Goal: Task Accomplishment & Management: Complete application form

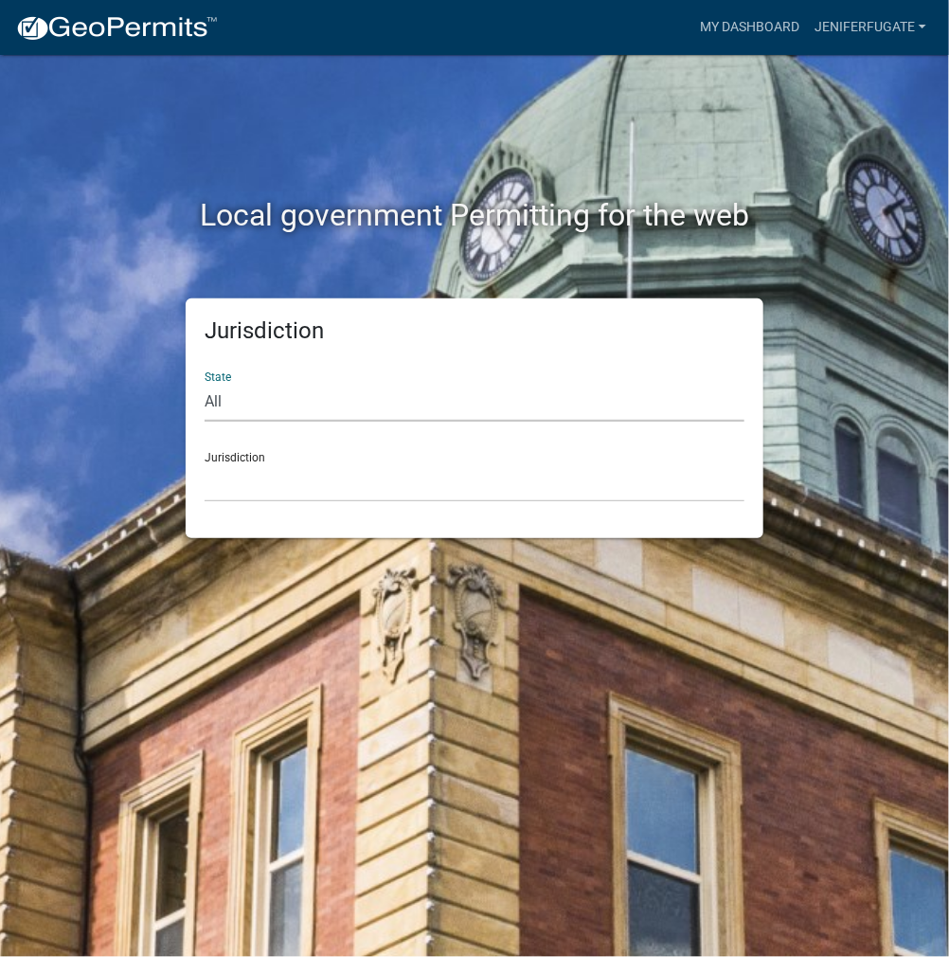
click at [424, 399] on select "All [US_STATE] [US_STATE] [US_STATE] [US_STATE] [US_STATE] [US_STATE] [US_STATE…" at bounding box center [475, 402] width 540 height 39
select select "[US_STATE]"
click at [205, 383] on select "All [US_STATE] [US_STATE] [US_STATE] [US_STATE] [US_STATE] [US_STATE] [US_STATE…" at bounding box center [475, 402] width 540 height 39
click at [409, 484] on select "City of [GEOGRAPHIC_DATA], [US_STATE] City of [GEOGRAPHIC_DATA], [US_STATE] Cit…" at bounding box center [475, 482] width 540 height 39
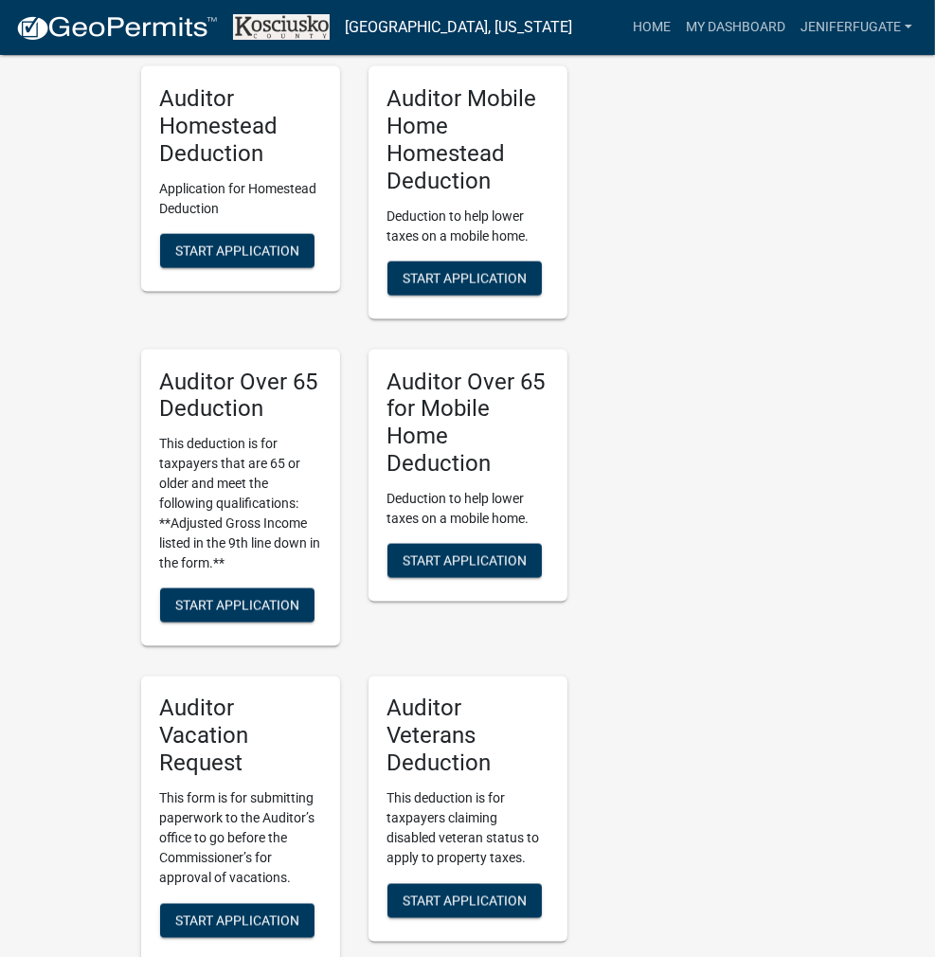
scroll to position [2179, 0]
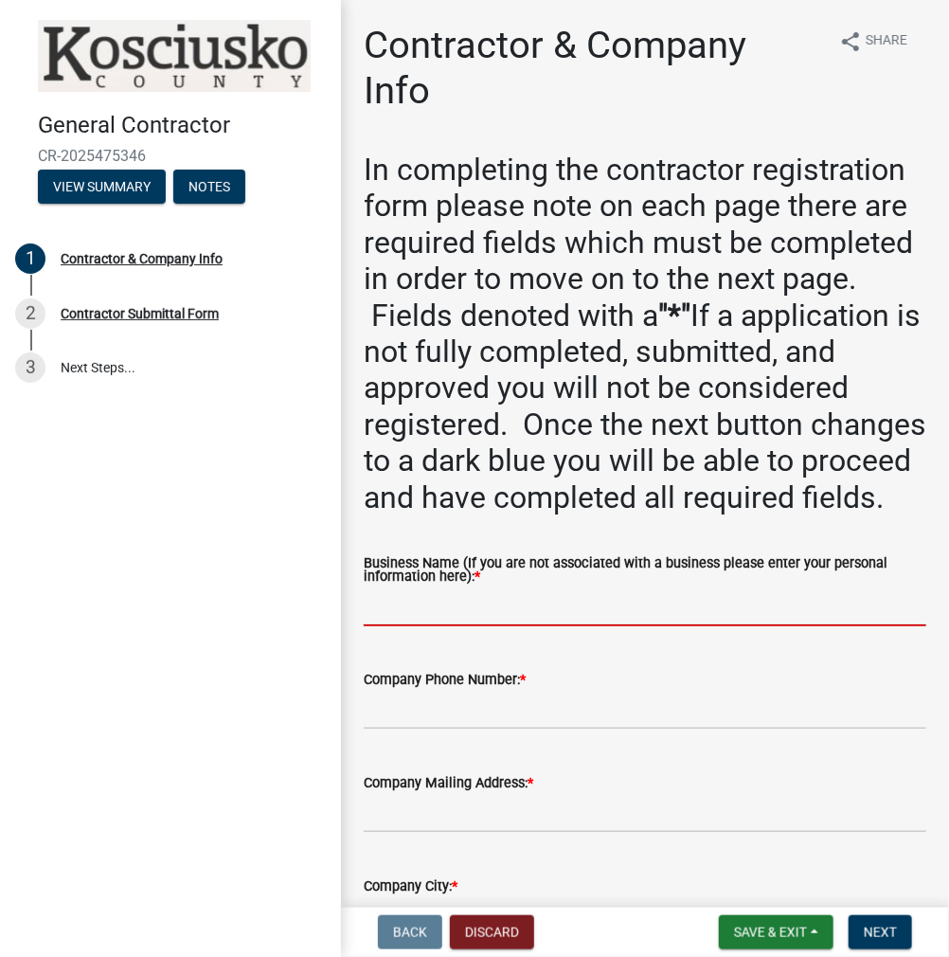
click at [462, 626] on input "Business Name (If you are not associated with a business please enter your pers…" at bounding box center [645, 606] width 563 height 39
type input "[PERSON_NAME]"
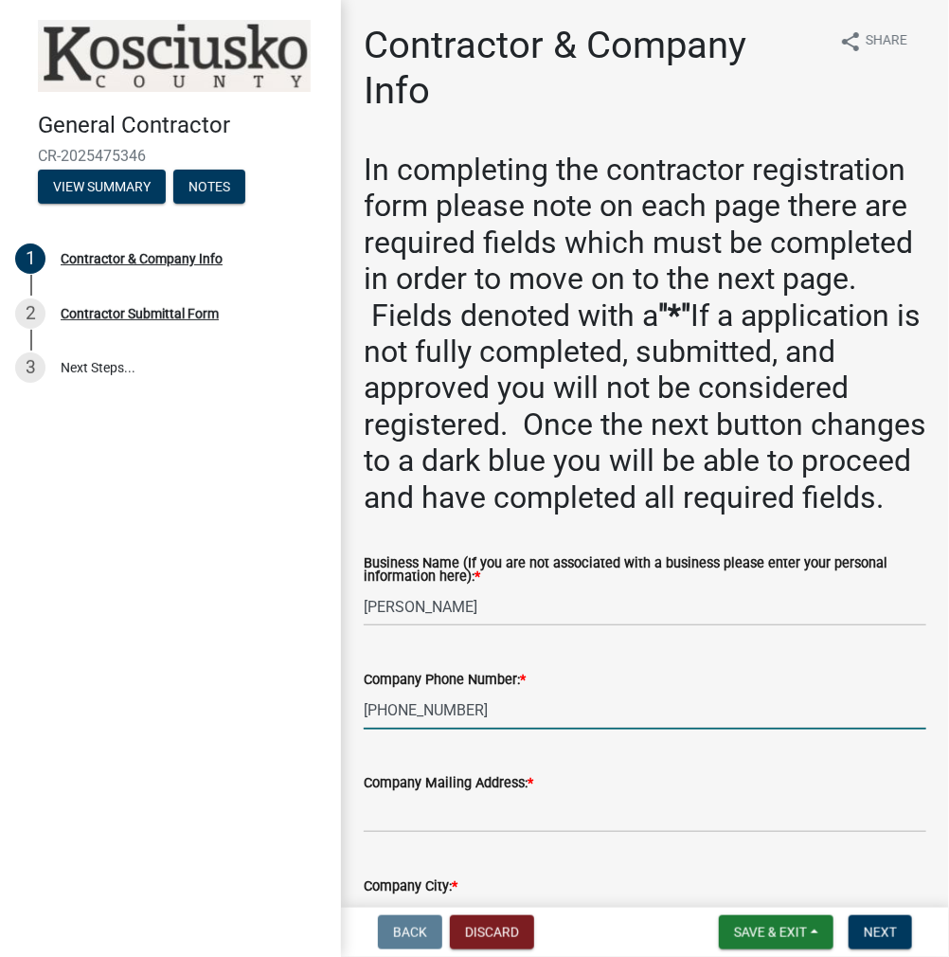
type input "[PHONE_NUMBER]"
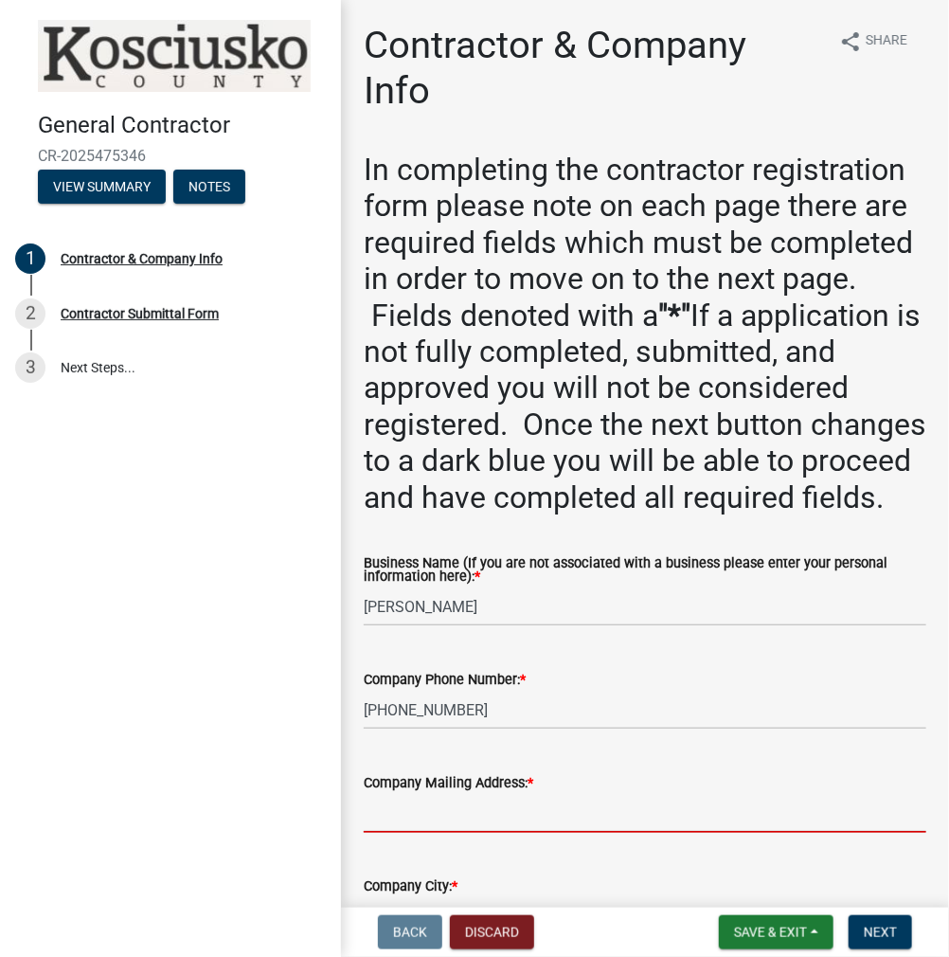
click at [491, 833] on input "Company Mailing Address: *" at bounding box center [645, 813] width 563 height 39
type input "[STREET_ADDRESS]"
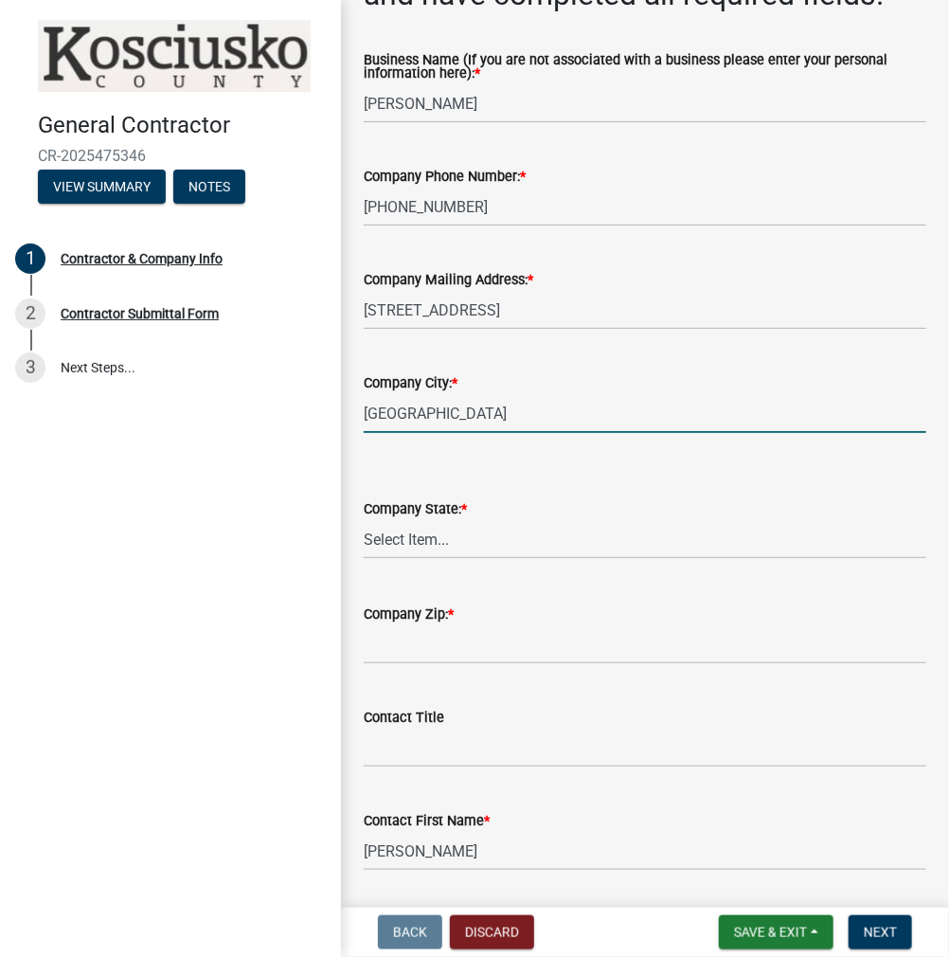
type input "[GEOGRAPHIC_DATA]"
select select "IN"
type input "46982"
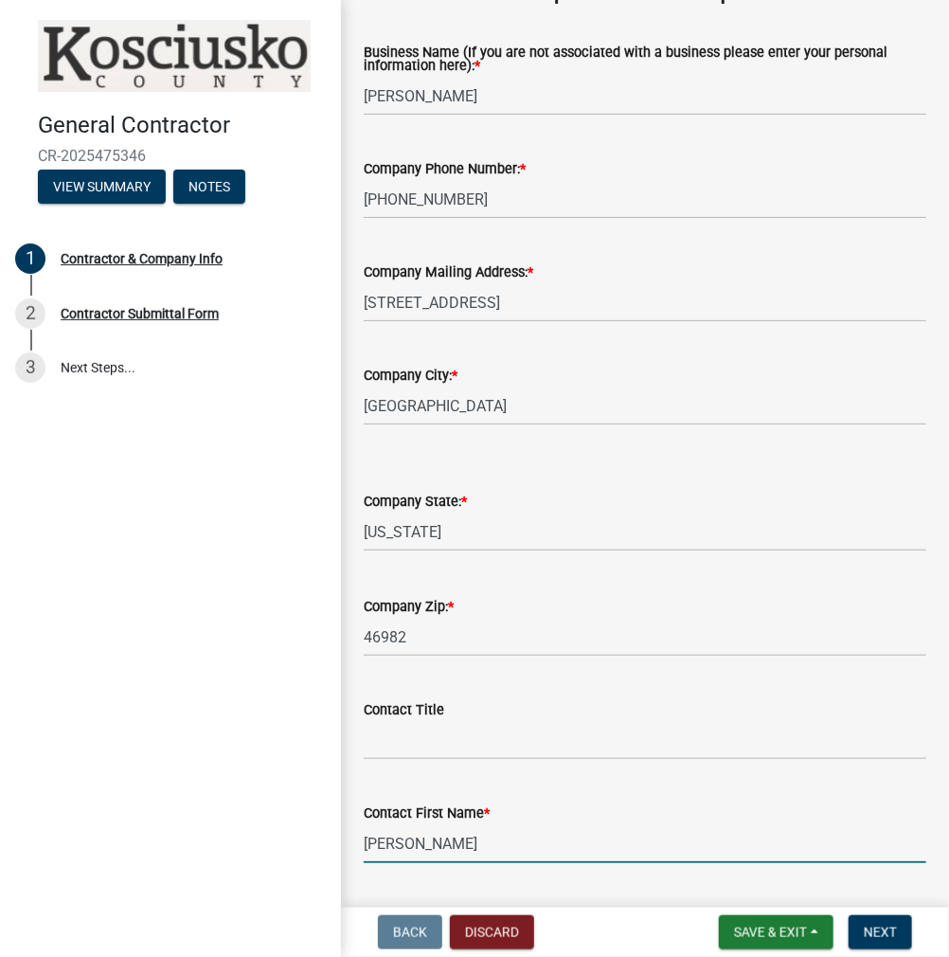
scroll to position [1044, 0]
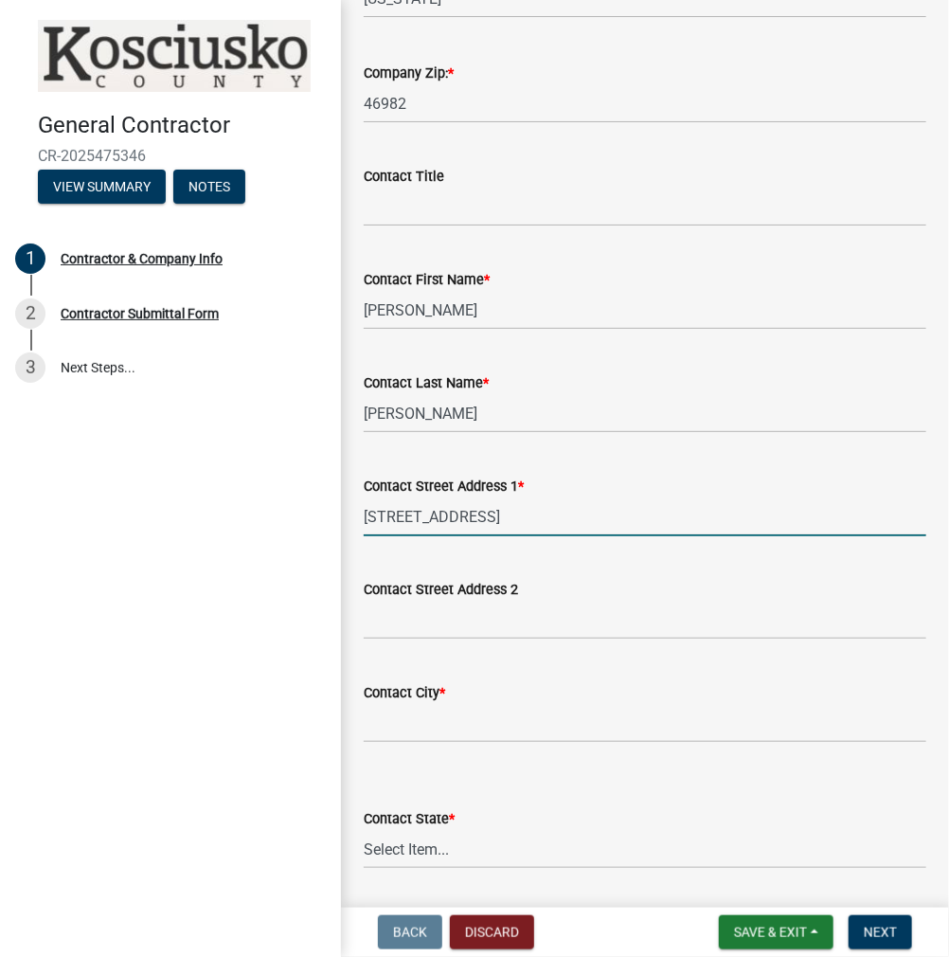
type input "[STREET_ADDRESS]"
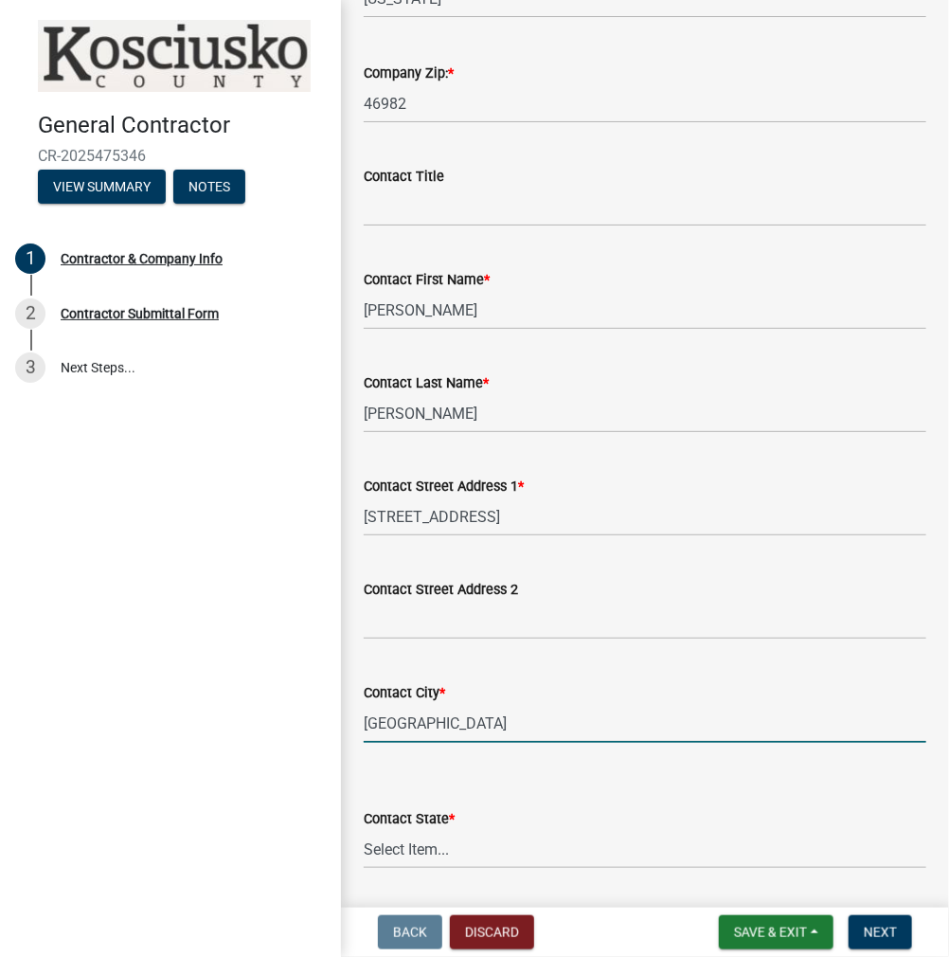
type input "[GEOGRAPHIC_DATA]"
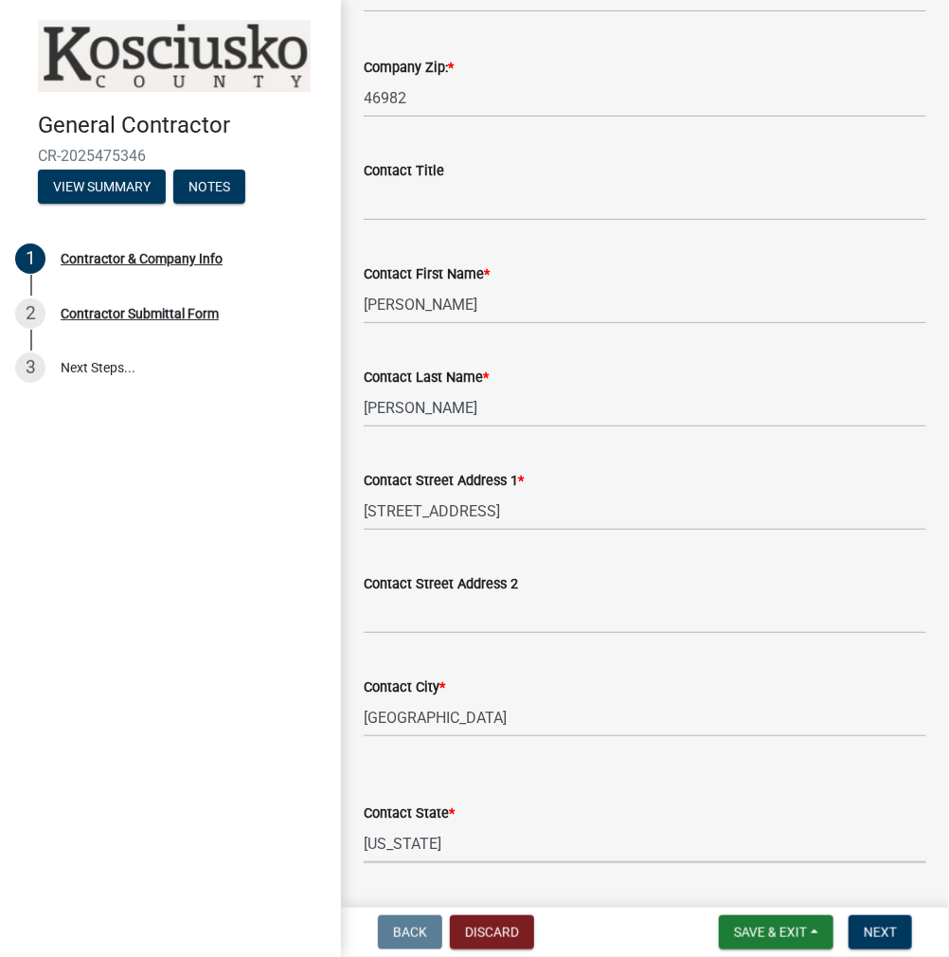
select select "IN"
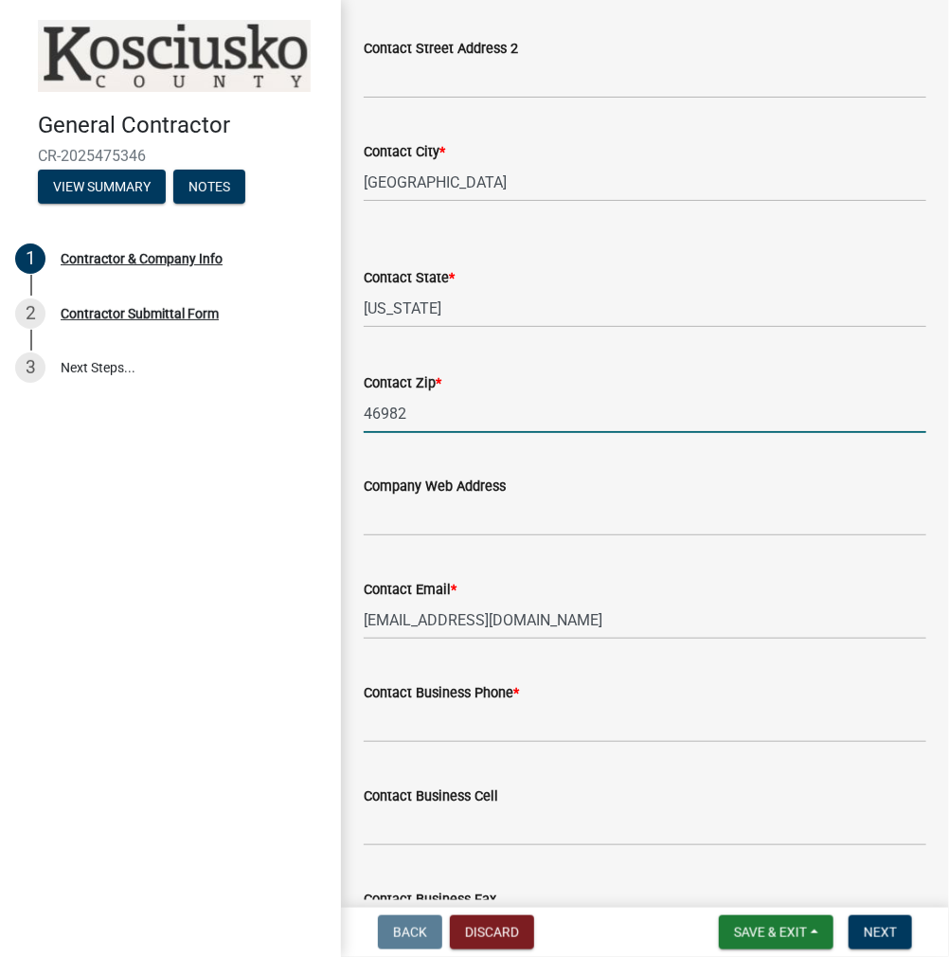
type input "46982"
click at [387, 743] on input "Contact Business Phone *" at bounding box center [645, 723] width 563 height 39
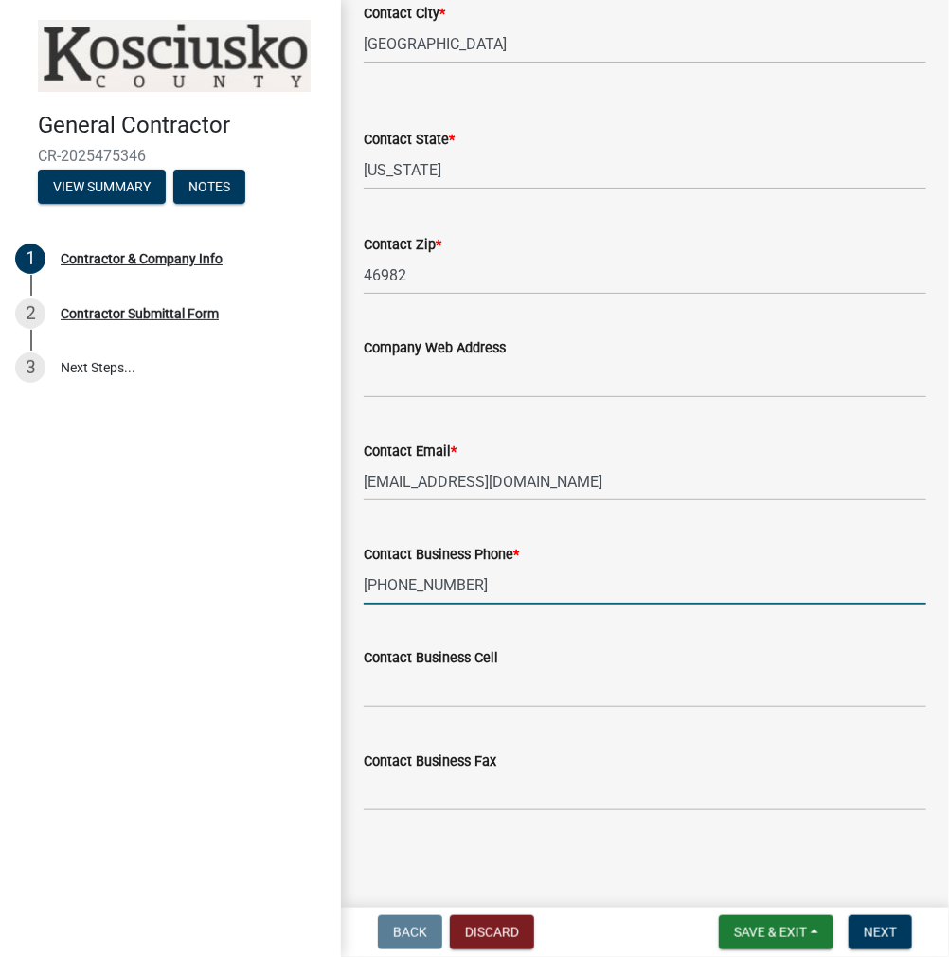
scroll to position [1760, 0]
type input "[PHONE_NUMBER]"
click at [874, 933] on span "Next" at bounding box center [880, 932] width 33 height 15
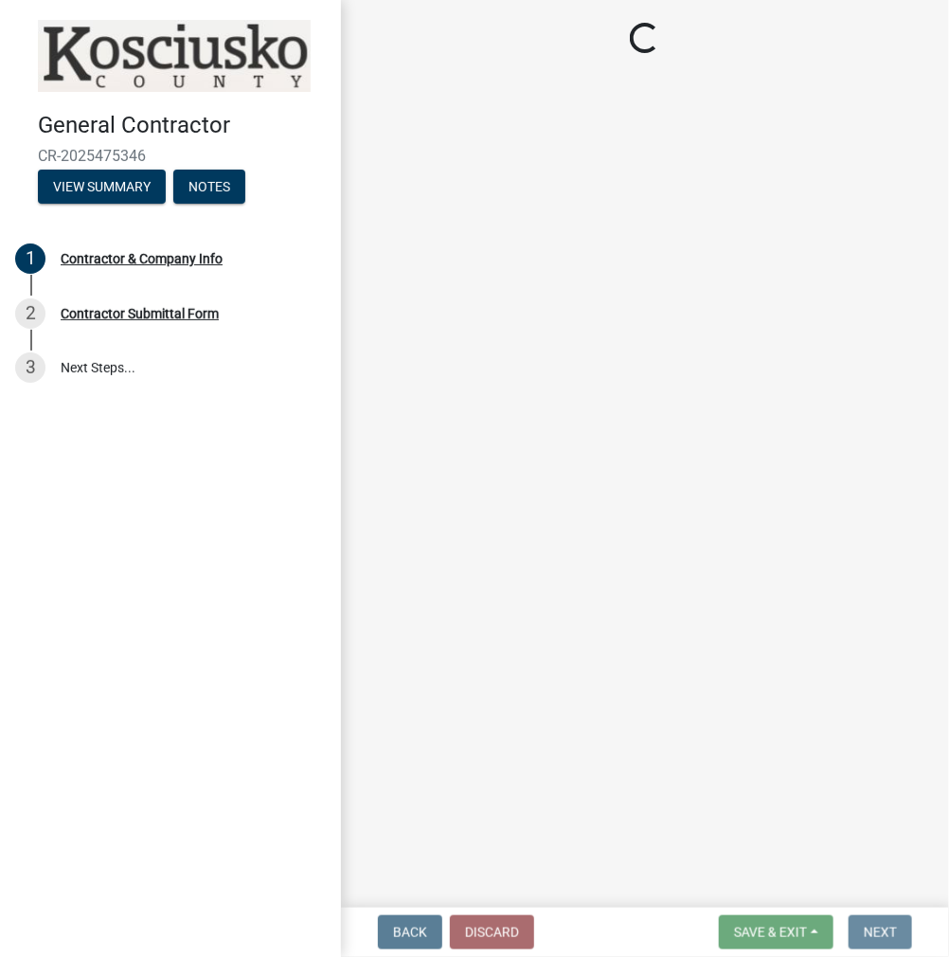
scroll to position [0, 0]
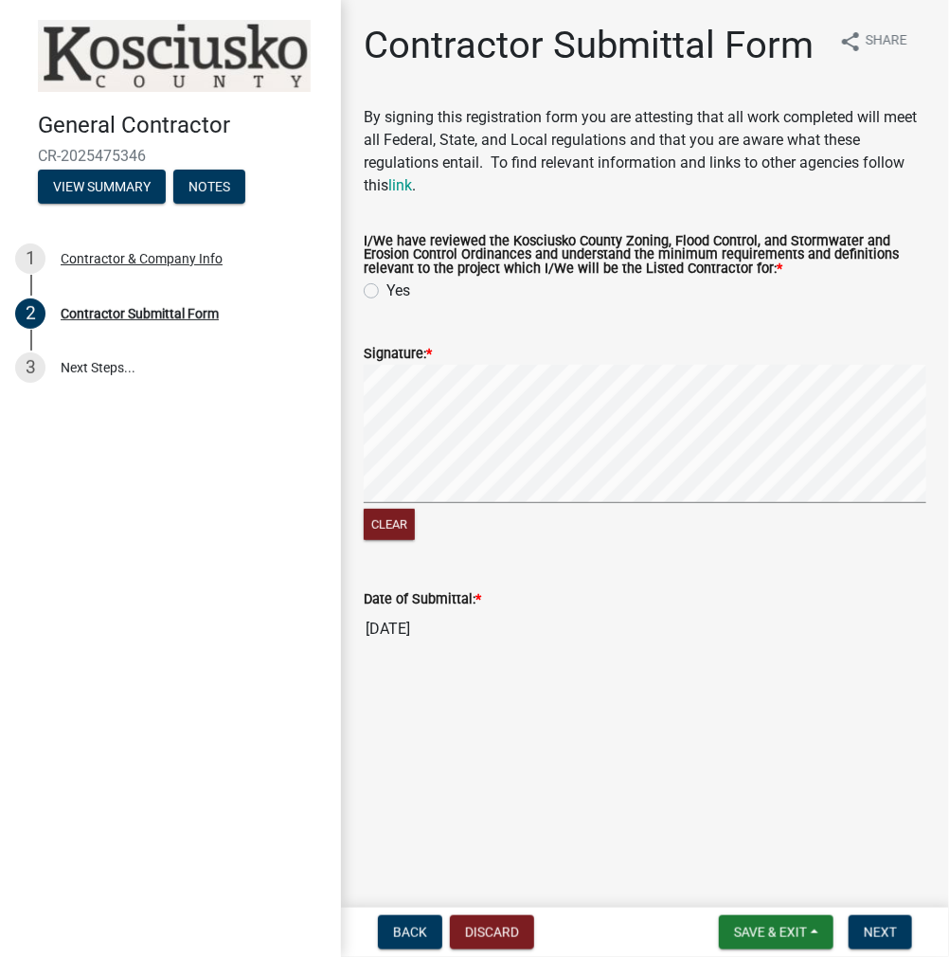
click at [387, 292] on label "Yes" at bounding box center [399, 291] width 24 height 23
click at [387, 292] on input "Yes" at bounding box center [393, 286] width 12 height 12
radio input "true"
click at [865, 926] on span "Next" at bounding box center [880, 932] width 33 height 15
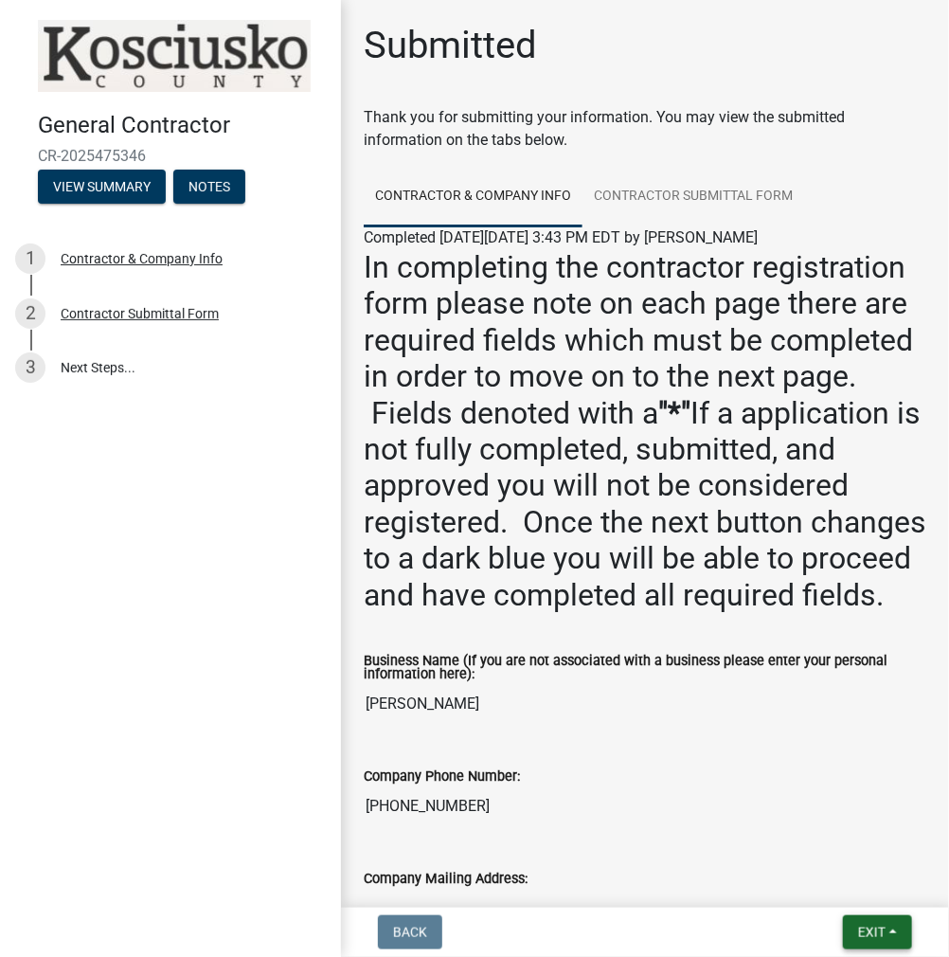
click at [869, 930] on span "Exit" at bounding box center [871, 932] width 27 height 15
click at [833, 888] on button "Save & Exit" at bounding box center [838, 882] width 152 height 45
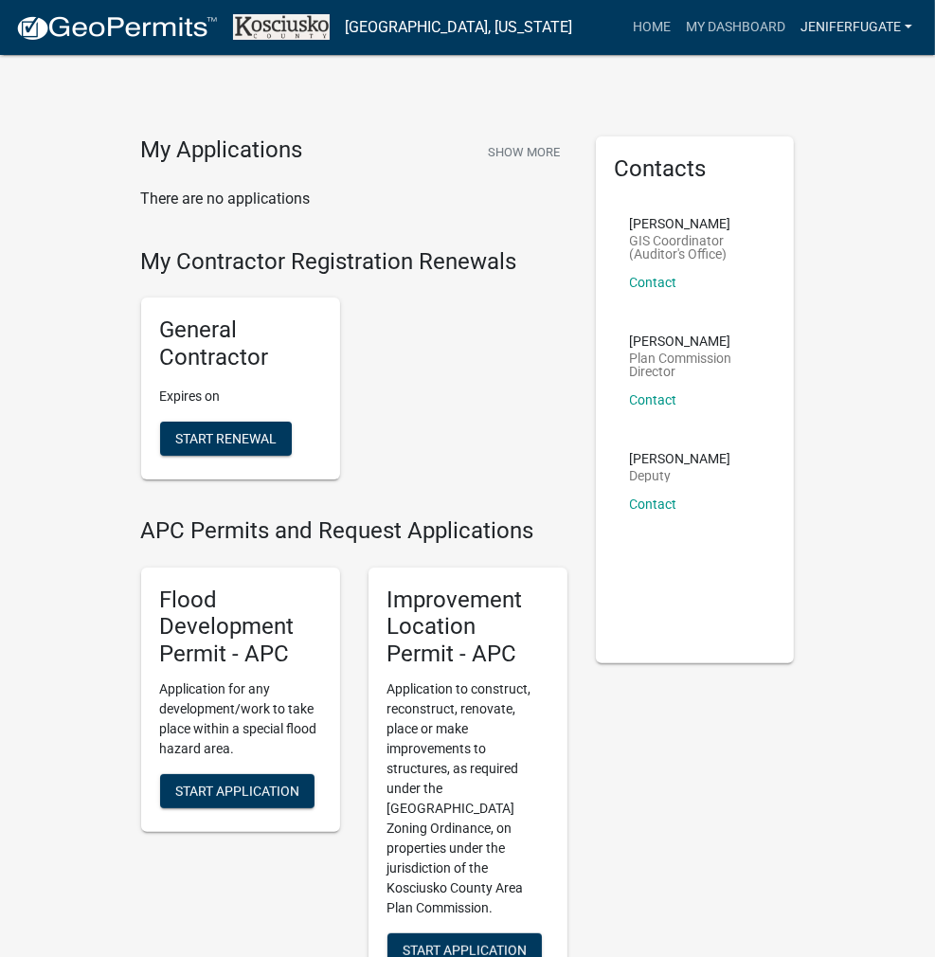
click at [841, 22] on link "JENIFERFUGATE" at bounding box center [856, 27] width 127 height 36
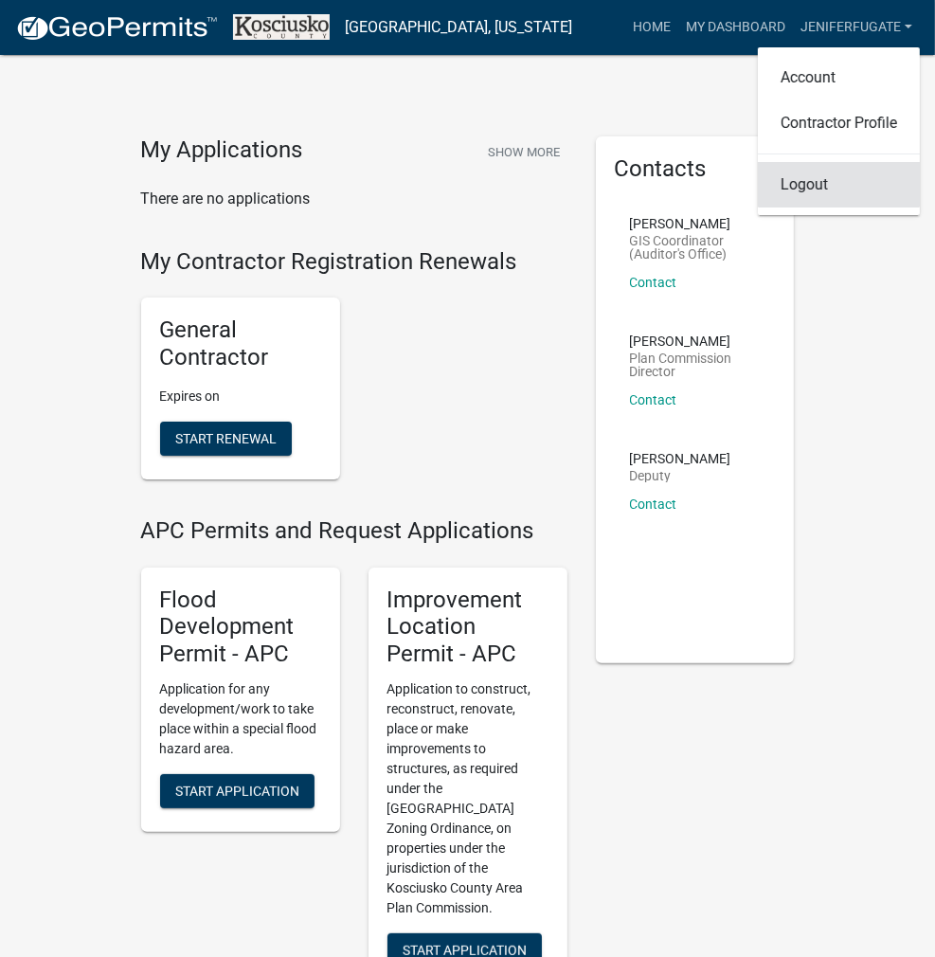
click at [816, 187] on link "Logout" at bounding box center [839, 184] width 162 height 45
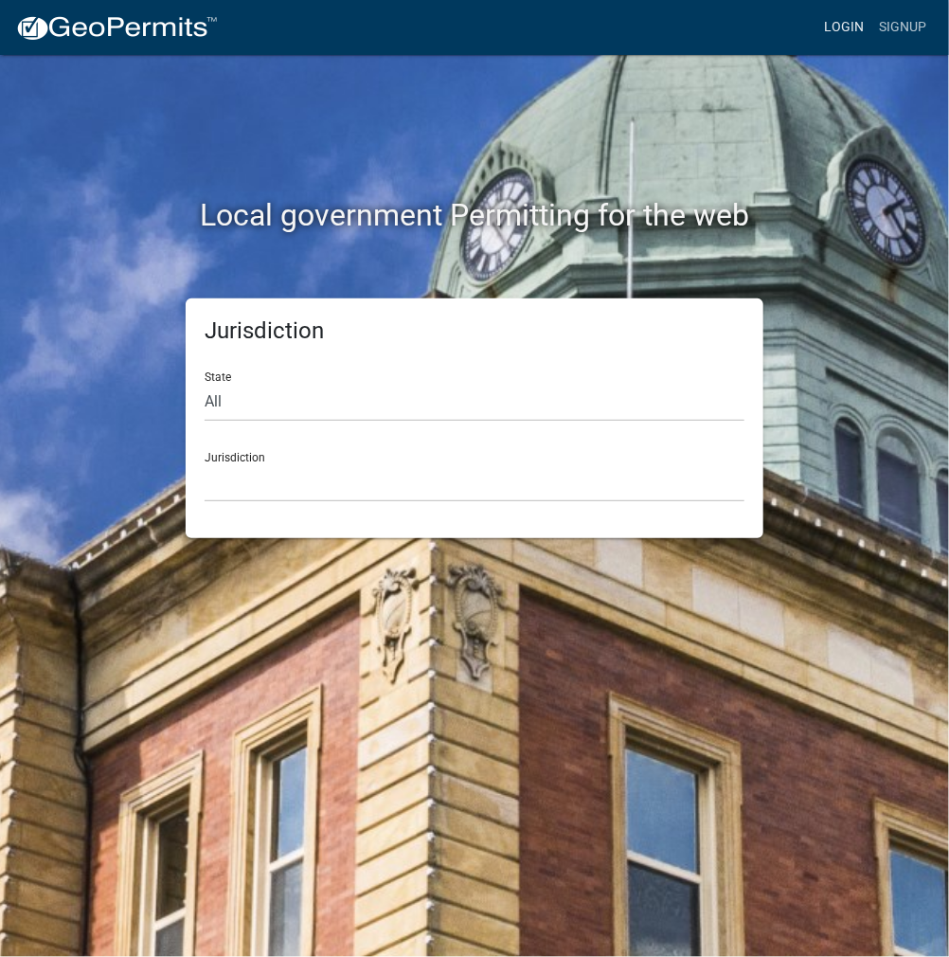
click at [853, 23] on link "Login" at bounding box center [844, 27] width 55 height 36
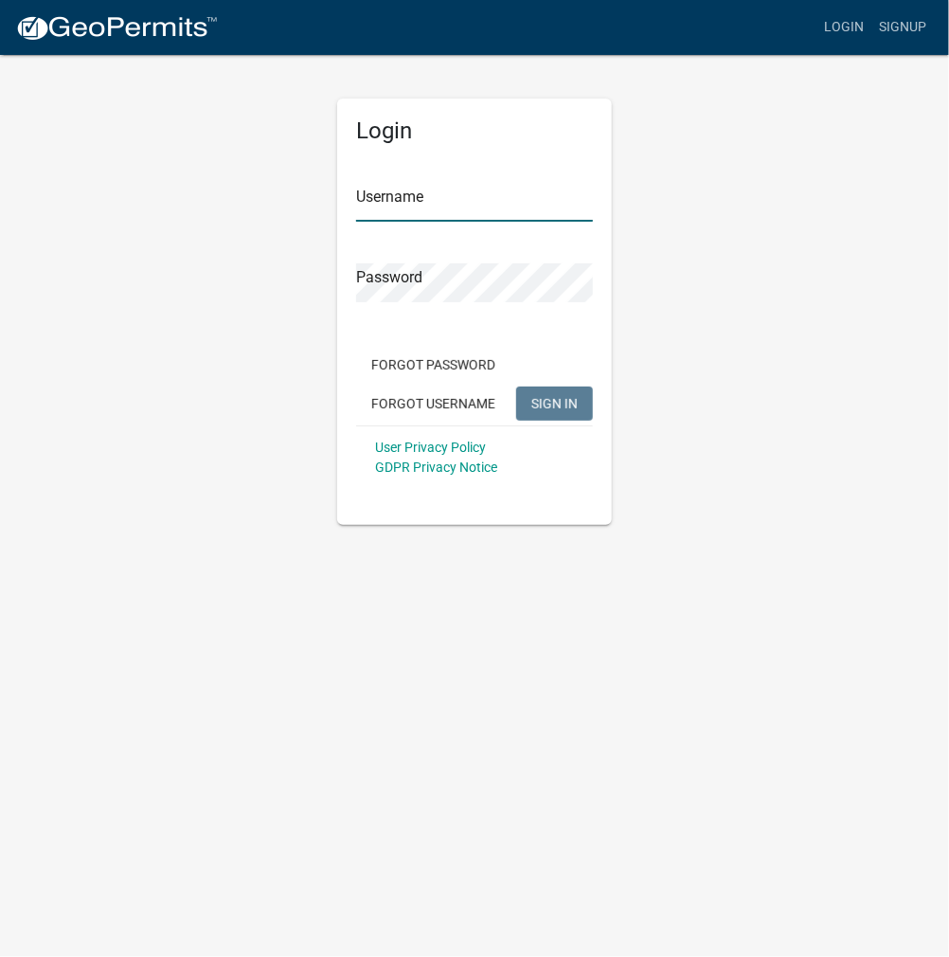
click at [496, 195] on input "Username" at bounding box center [474, 202] width 237 height 39
type input "kosplanning"
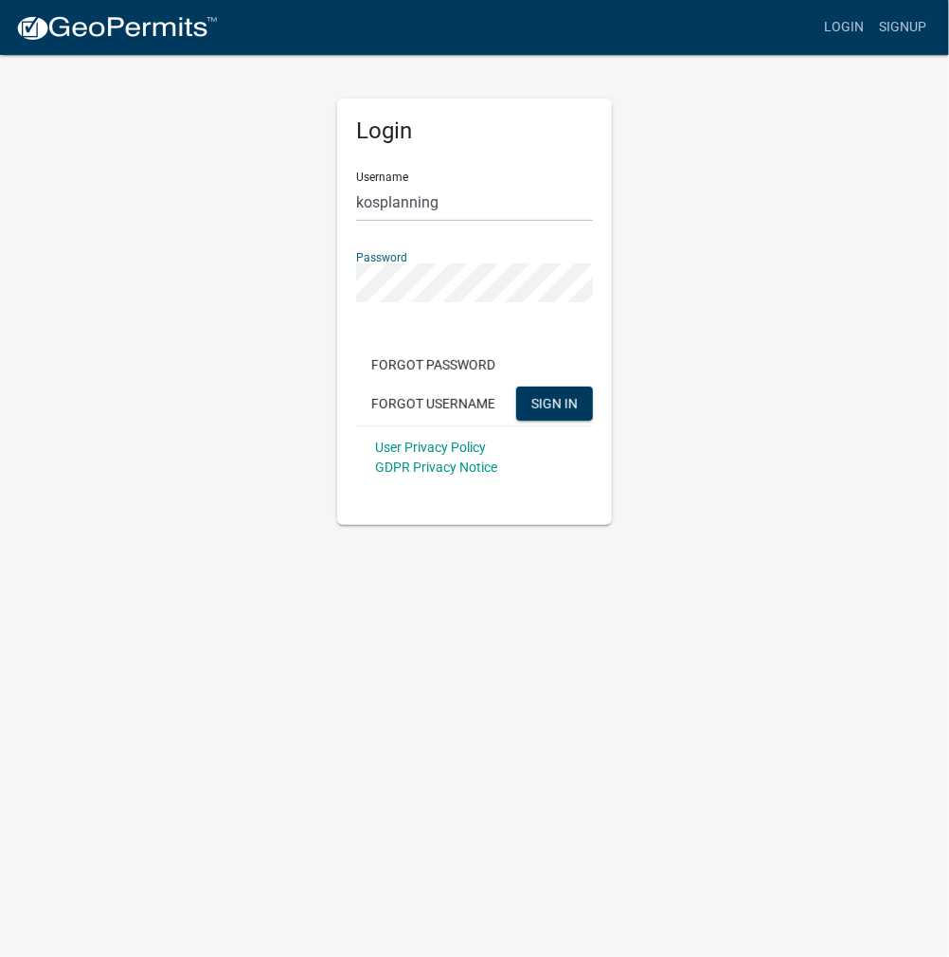
click at [516, 387] on button "SIGN IN" at bounding box center [554, 404] width 77 height 34
